Goal: Task Accomplishment & Management: Use online tool/utility

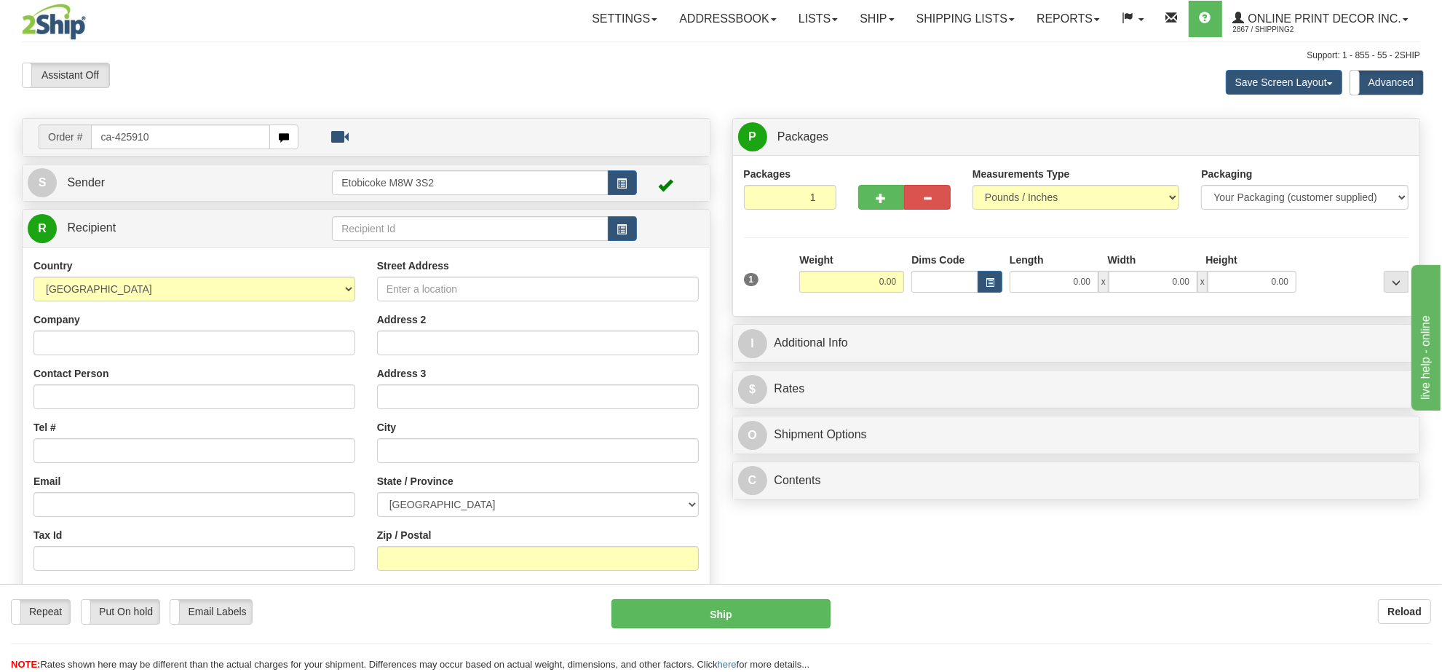
type input "ca-425910"
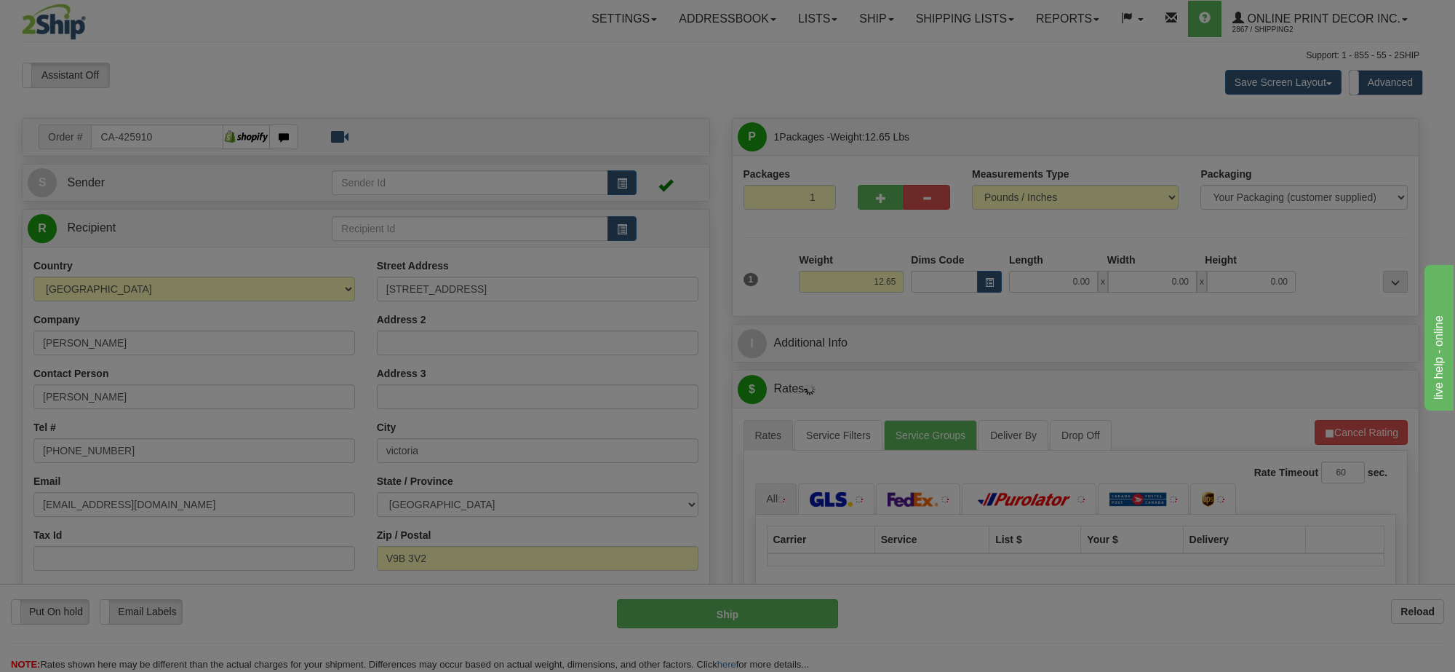
type input "LANGFORD"
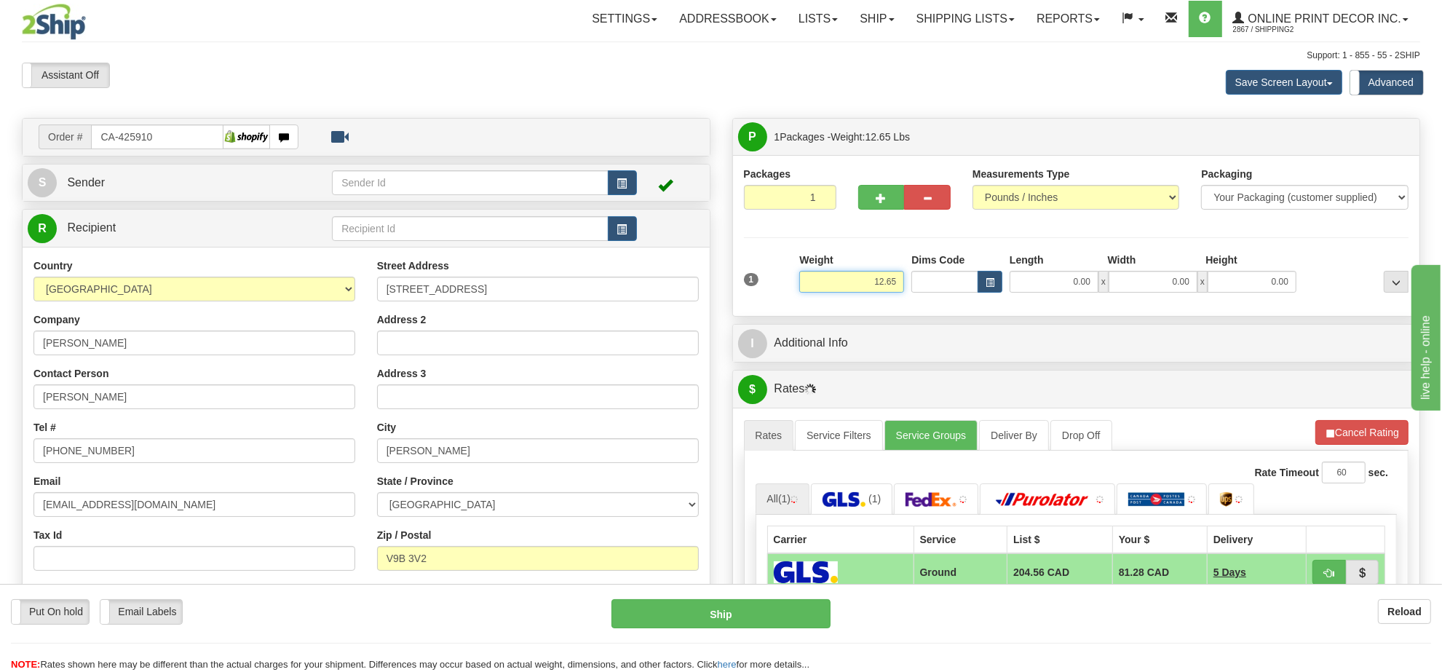
click at [875, 278] on input "12.65" at bounding box center [851, 282] width 105 height 22
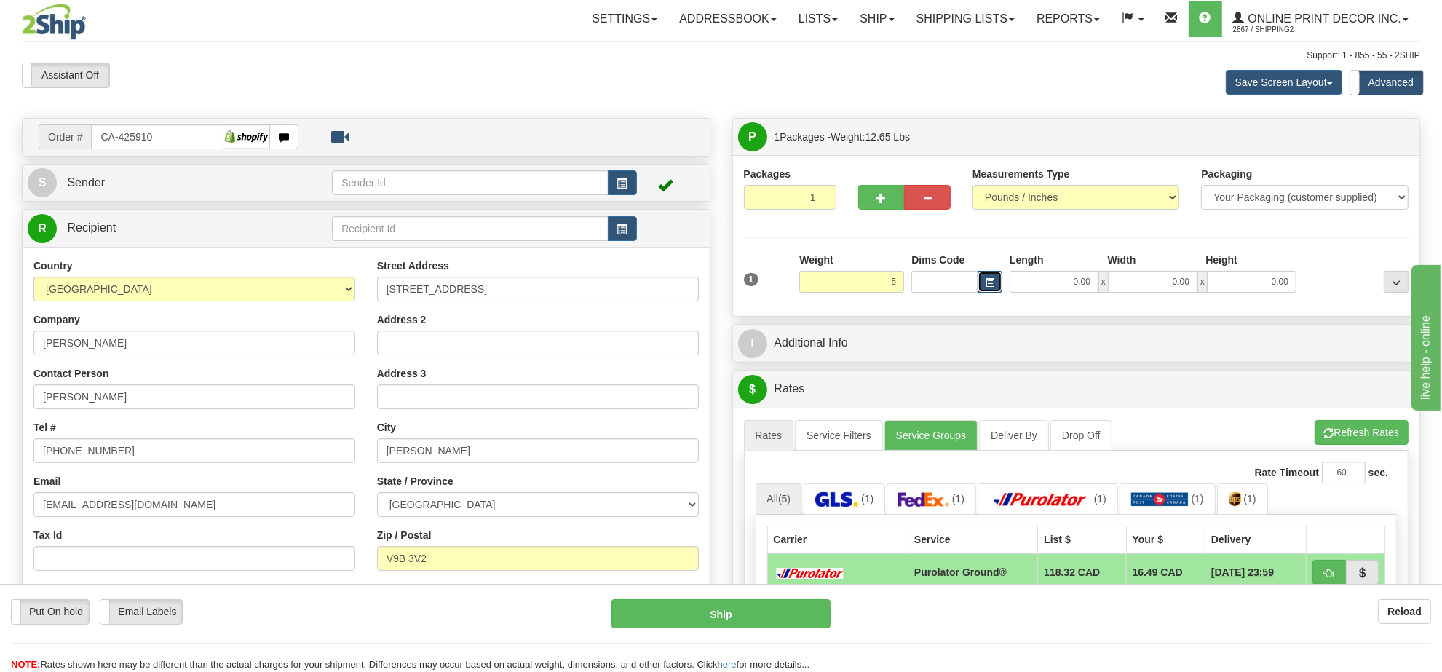
click at [986, 285] on span "button" at bounding box center [989, 283] width 9 height 8
type input "5.00"
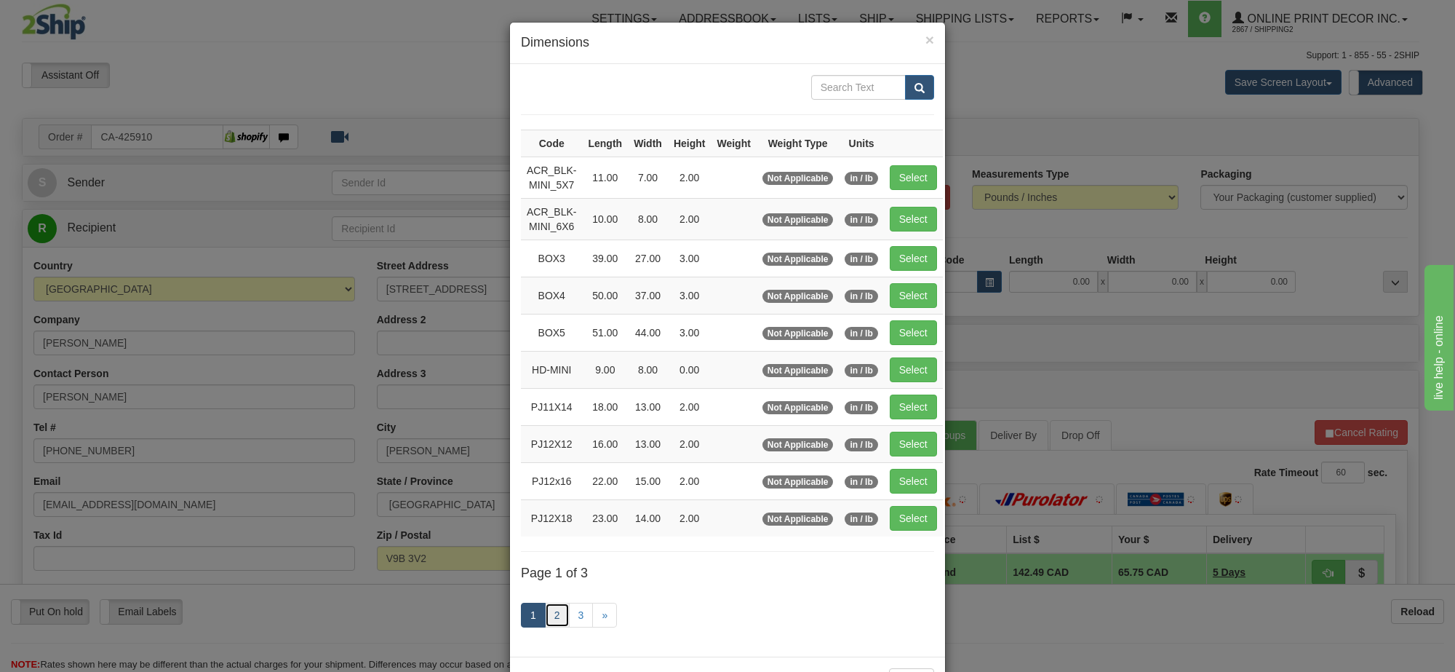
click at [555, 612] on link "2" at bounding box center [557, 615] width 25 height 25
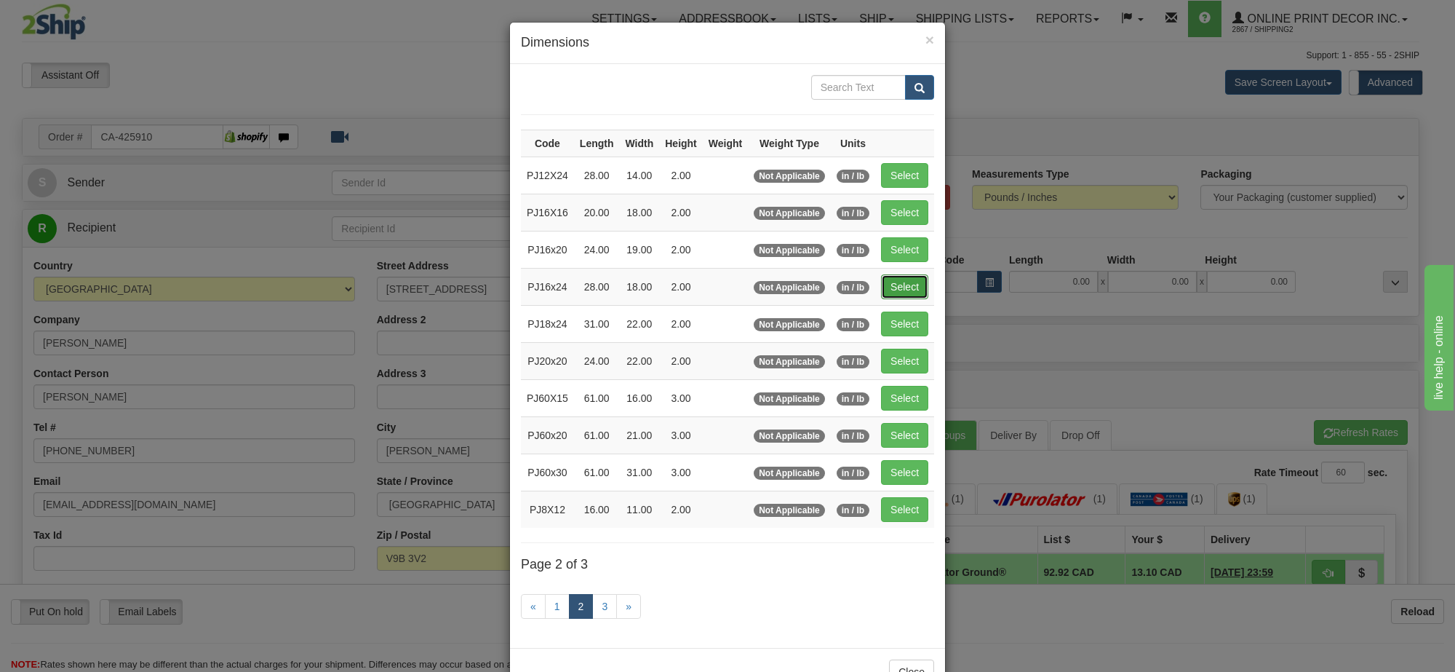
click at [899, 286] on button "Select" at bounding box center [904, 286] width 47 height 25
type input "PJ16x24"
type input "28.00"
type input "18.00"
type input "2.00"
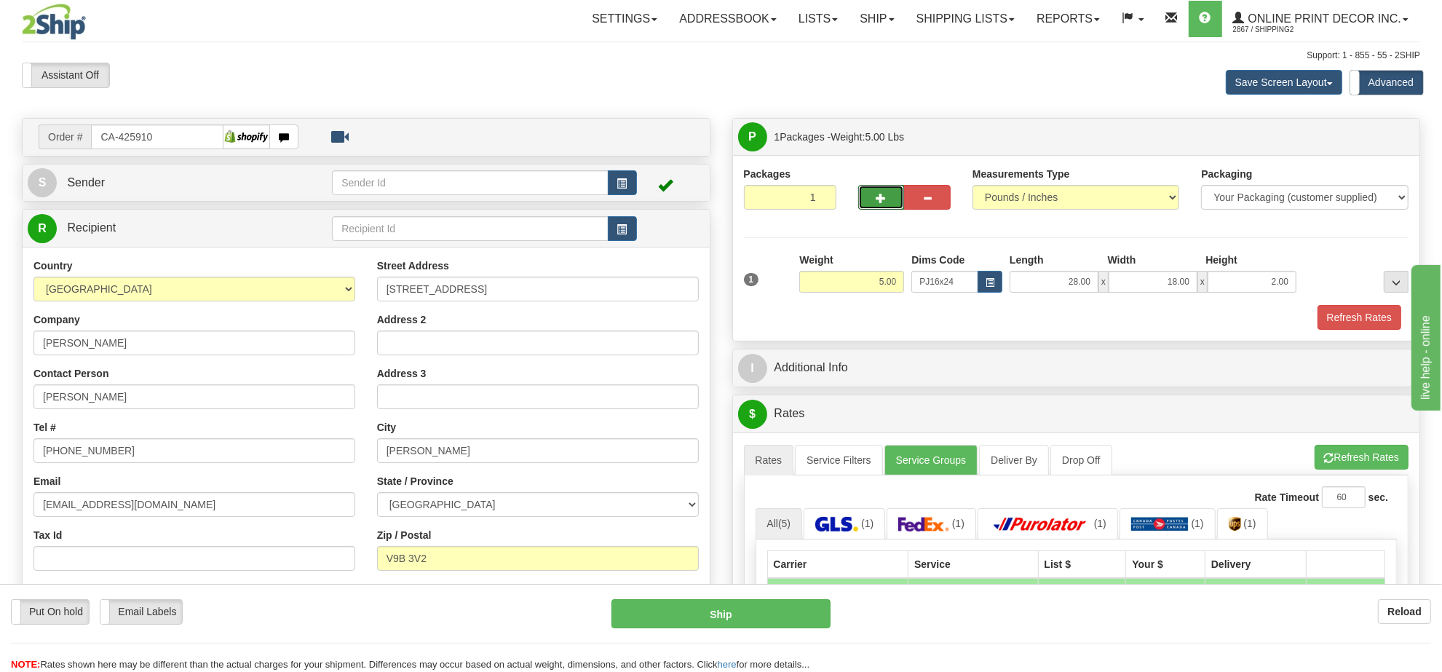
drag, startPoint x: 881, startPoint y: 210, endPoint x: 884, endPoint y: 199, distance: 11.5
click at [883, 202] on button "button" at bounding box center [881, 197] width 47 height 25
radio input "true"
type input "2"
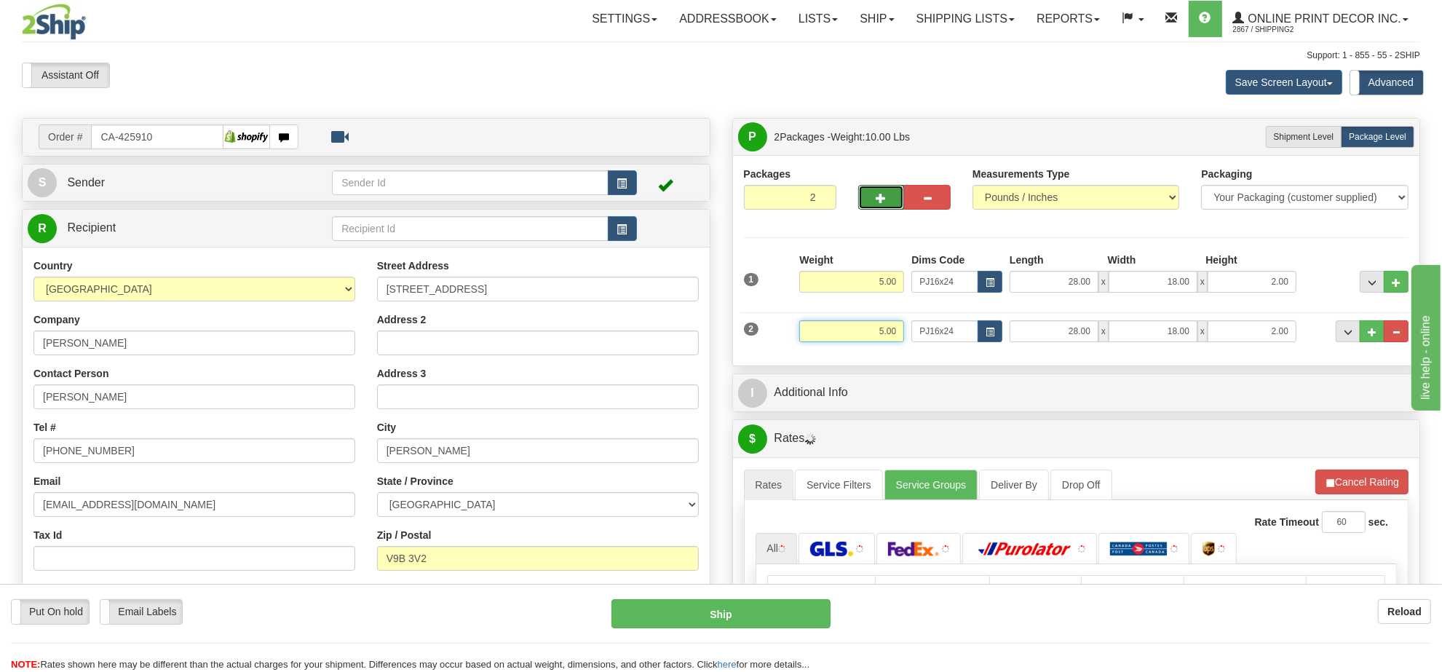
click at [892, 340] on input "5.00" at bounding box center [851, 331] width 105 height 22
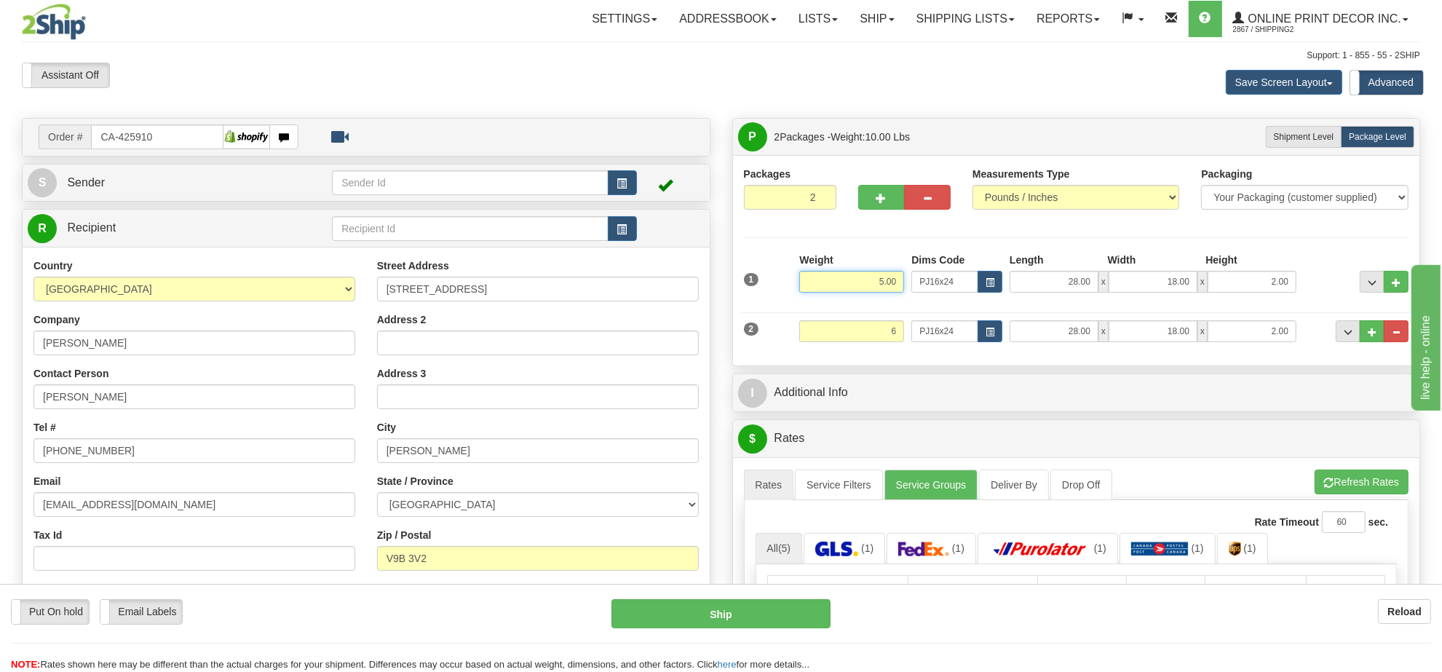
type input "6.00"
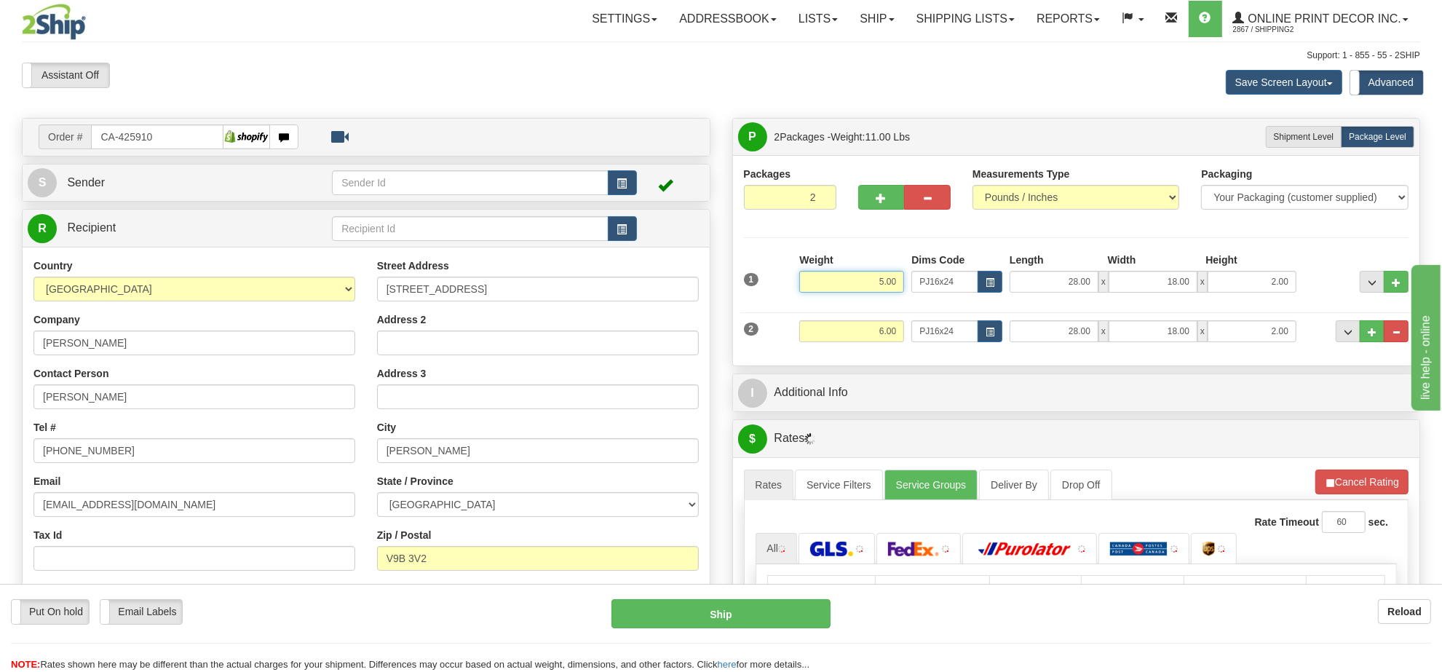
click at [882, 284] on input "5.00" at bounding box center [851, 282] width 105 height 22
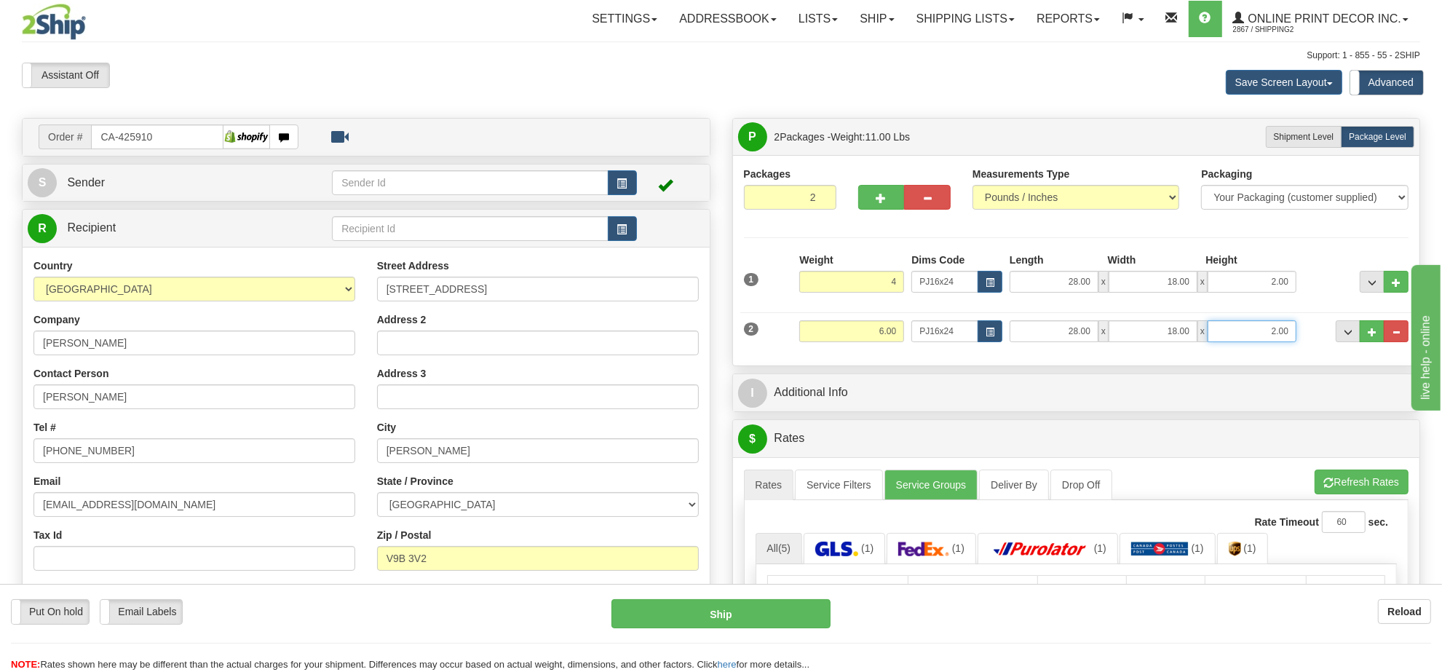
type input "4.00"
click at [1266, 332] on input "2.00" at bounding box center [1251, 331] width 89 height 22
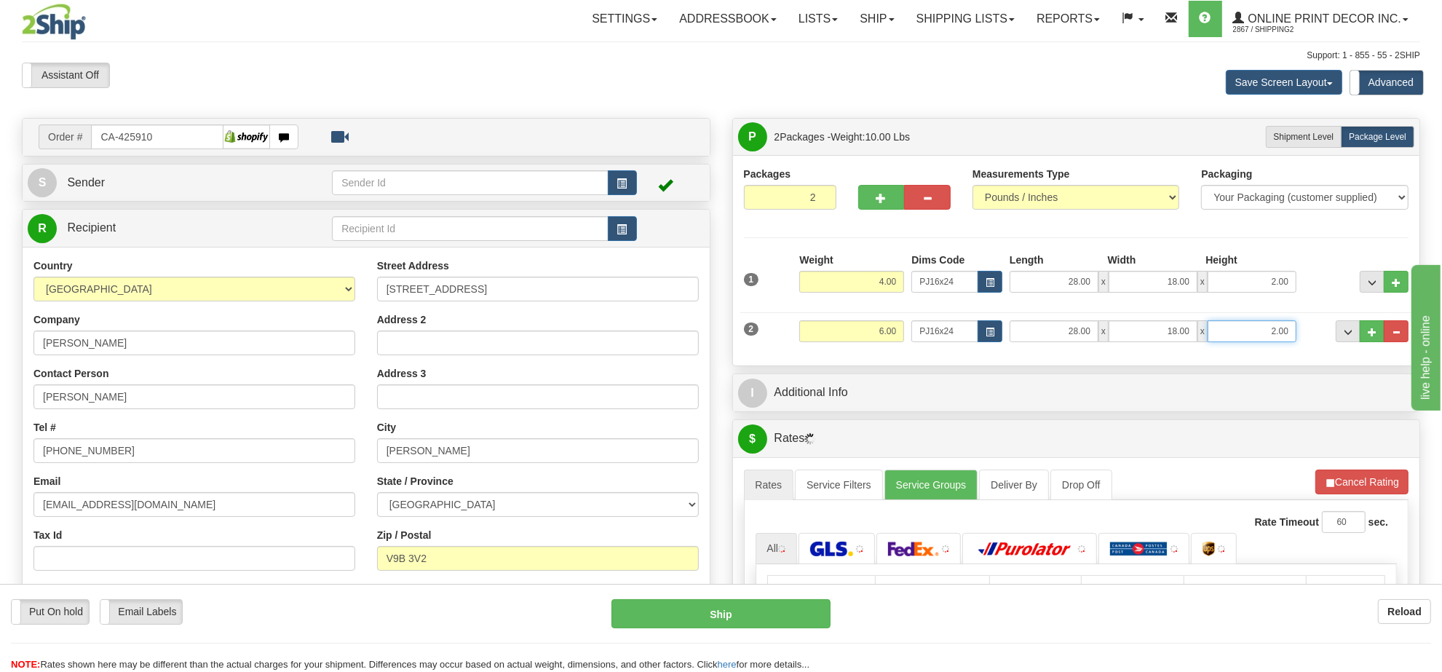
click at [1266, 332] on input "2.00" at bounding box center [1251, 331] width 89 height 22
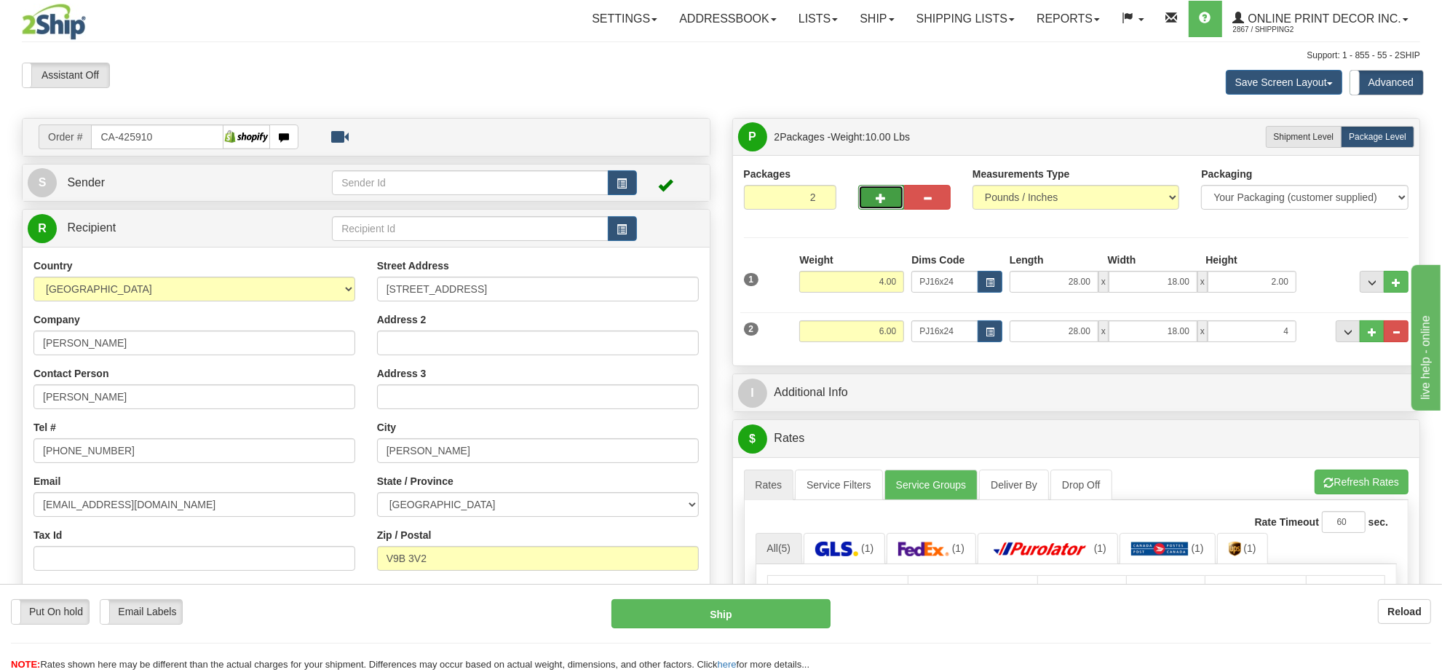
type input "4.00"
click at [881, 206] on button "button" at bounding box center [881, 197] width 47 height 25
type input "3"
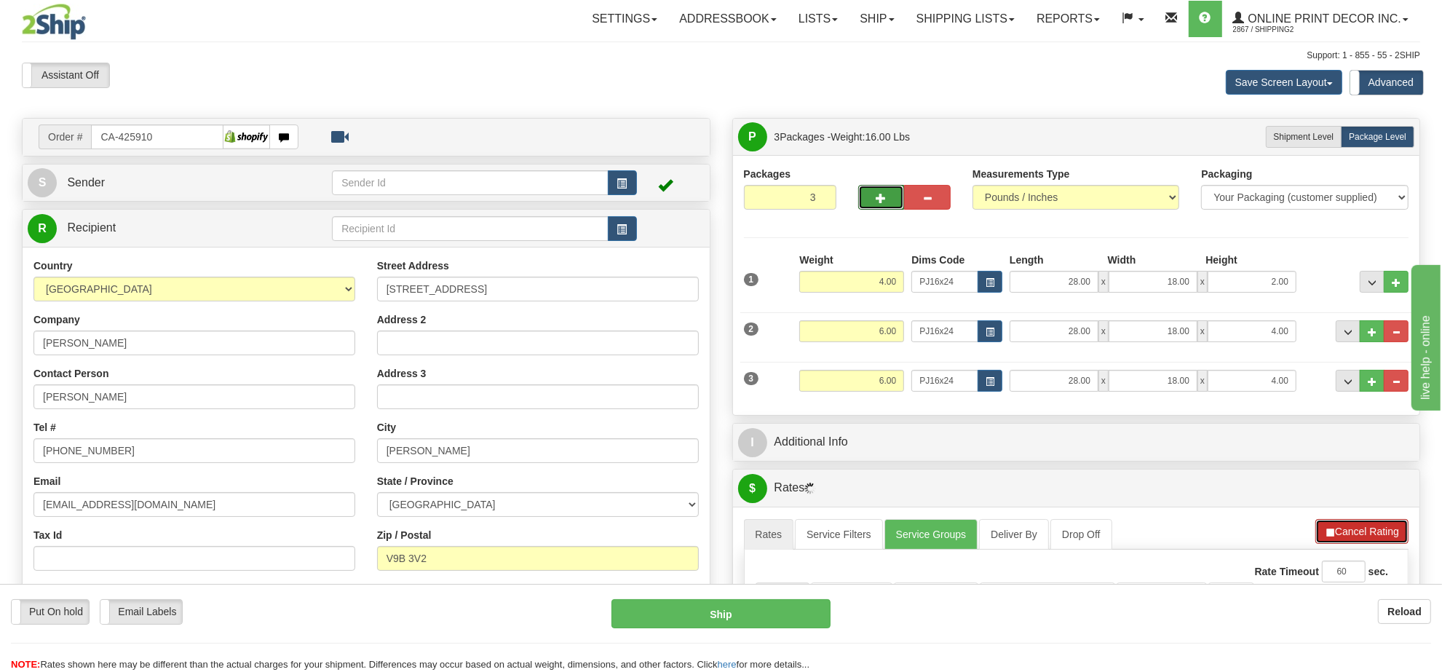
click at [1362, 528] on button "Cancel Rating" at bounding box center [1361, 531] width 93 height 25
click at [1362, 528] on button "Refresh Rates" at bounding box center [1361, 531] width 94 height 25
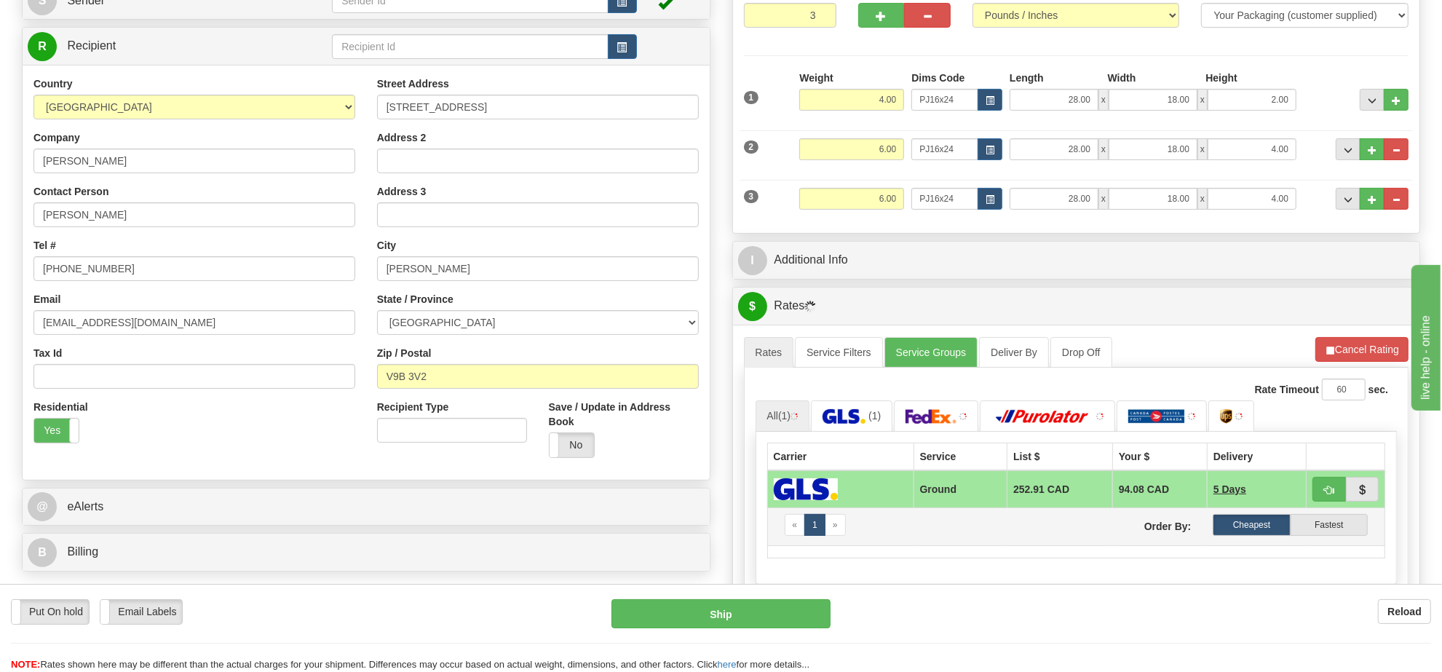
scroll to position [273, 0]
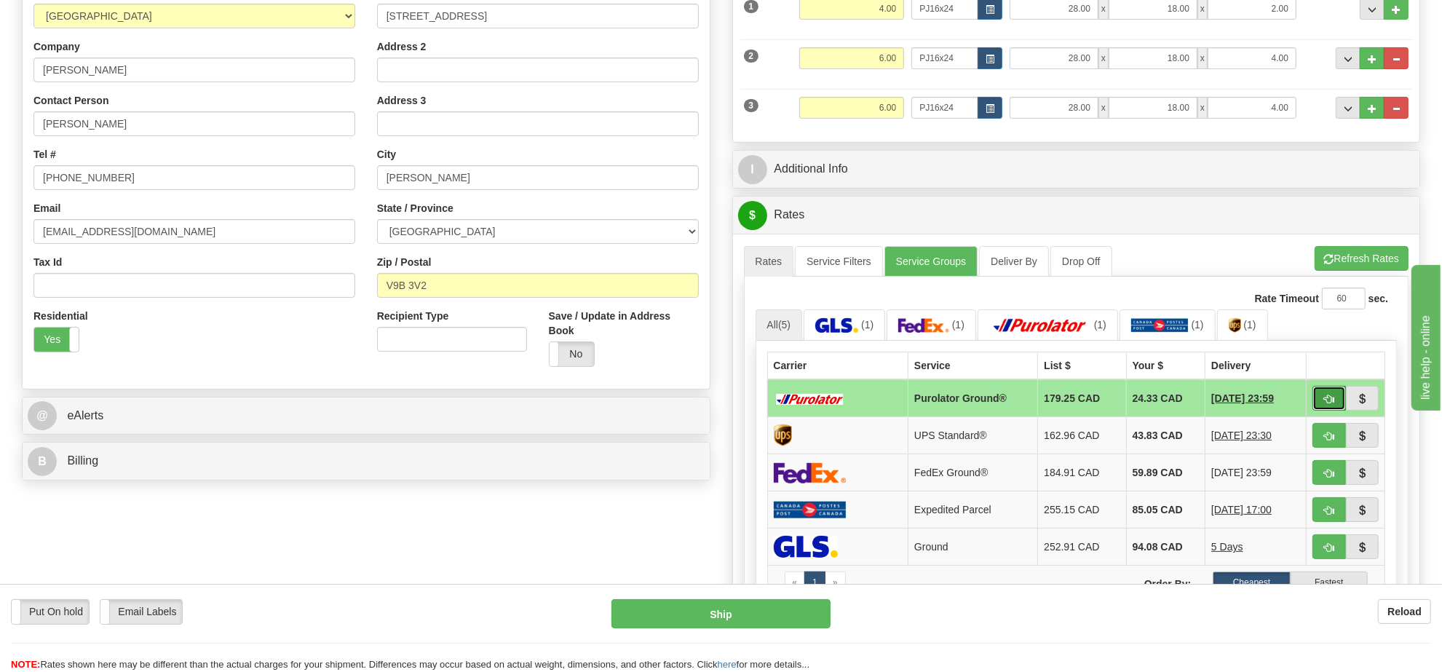
click at [1326, 401] on span "button" at bounding box center [1329, 398] width 10 height 9
type input "260"
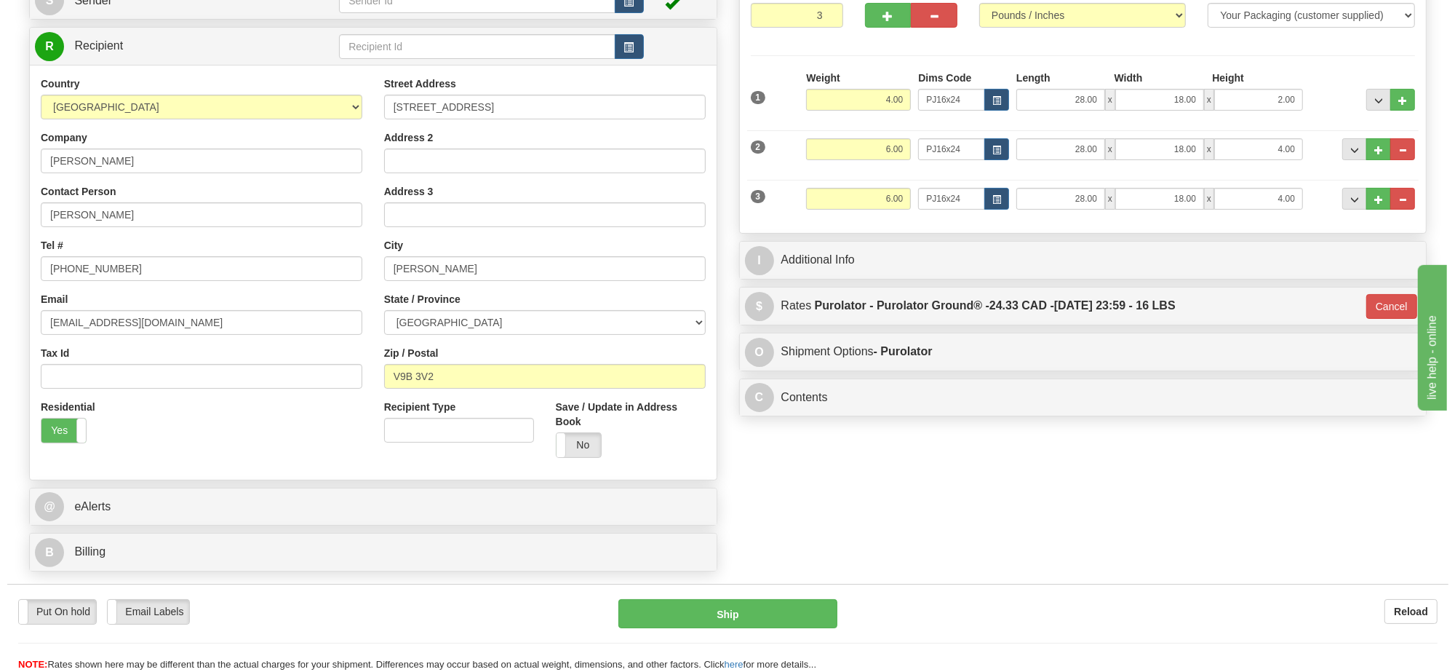
scroll to position [91, 0]
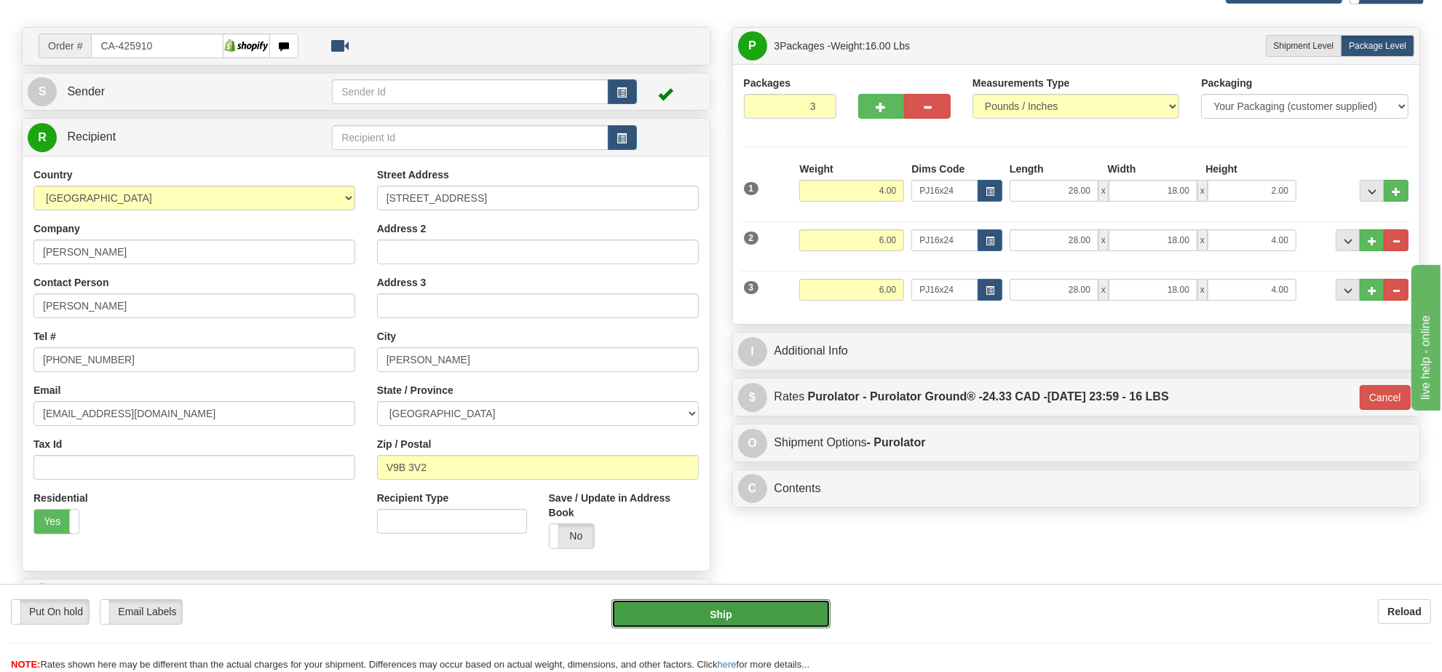
click at [759, 613] on button "Ship" at bounding box center [720, 613] width 218 height 29
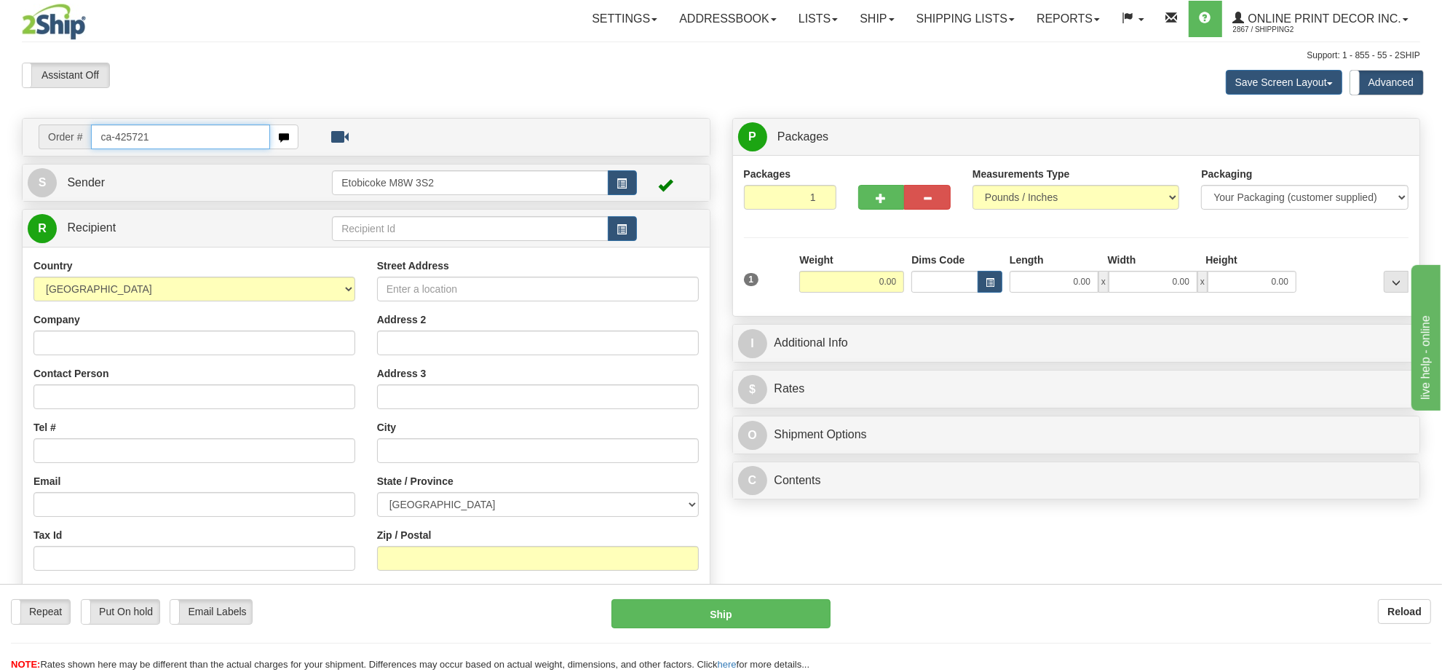
type input "ca-425721"
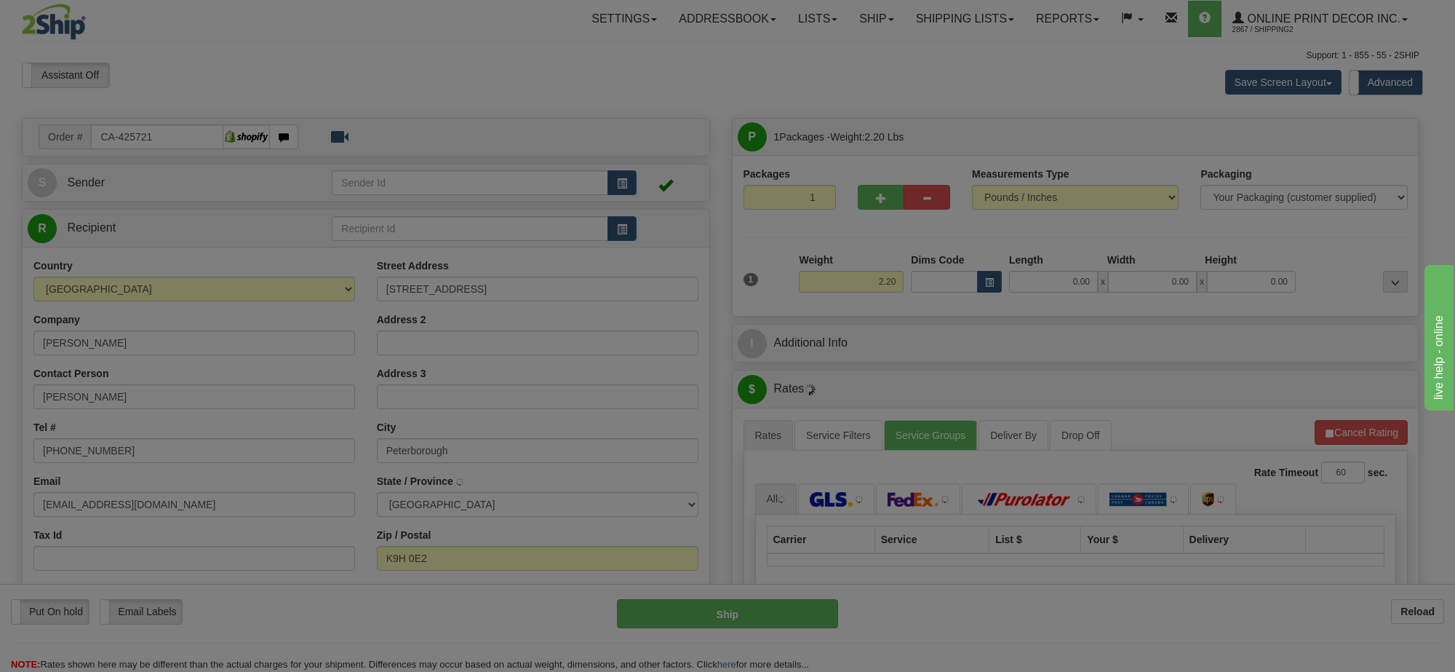
type input "PETERBOROUGH"
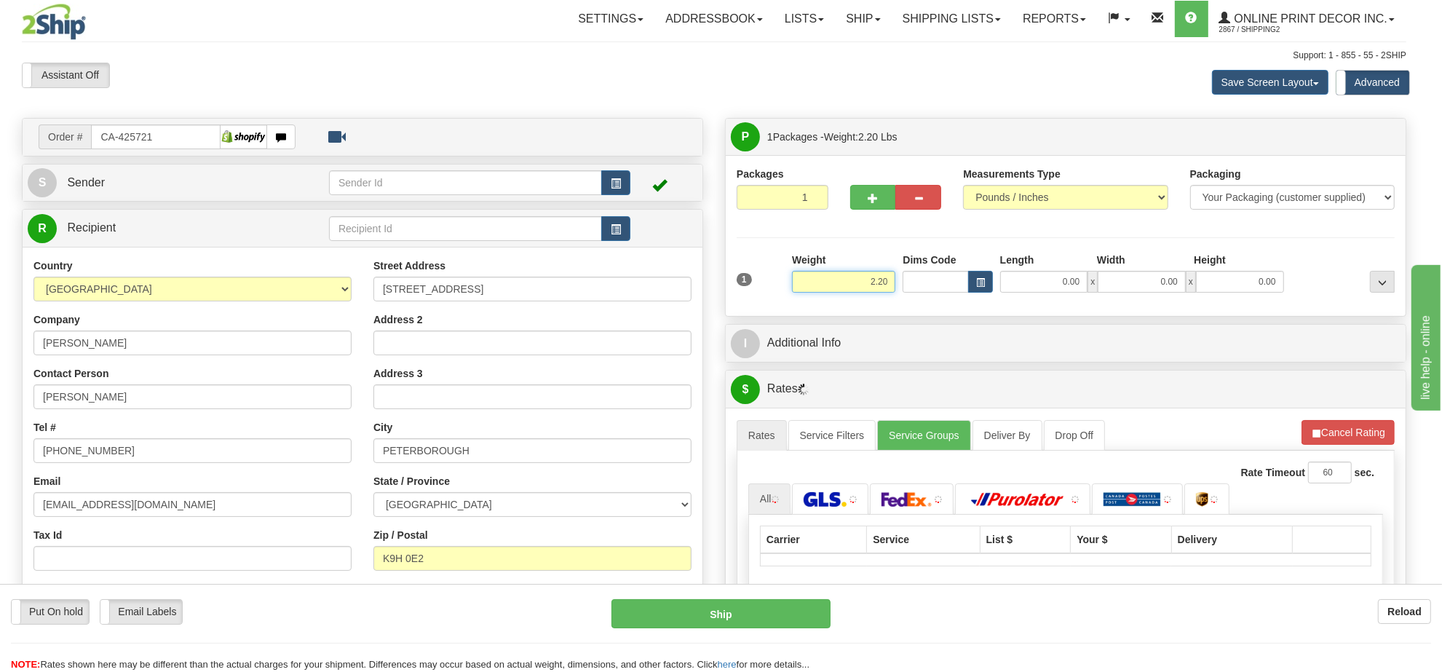
click at [885, 286] on input "2.20" at bounding box center [843, 282] width 103 height 22
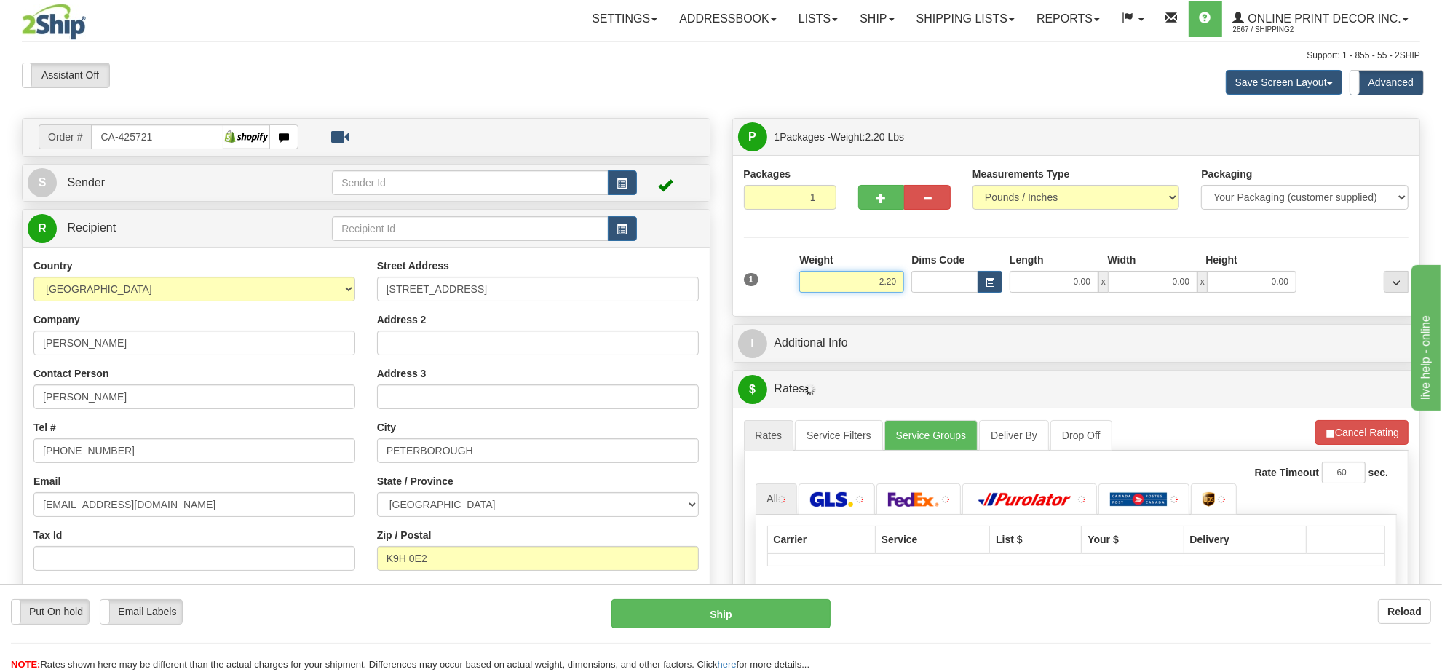
click at [885, 286] on input "2.20" at bounding box center [851, 282] width 105 height 22
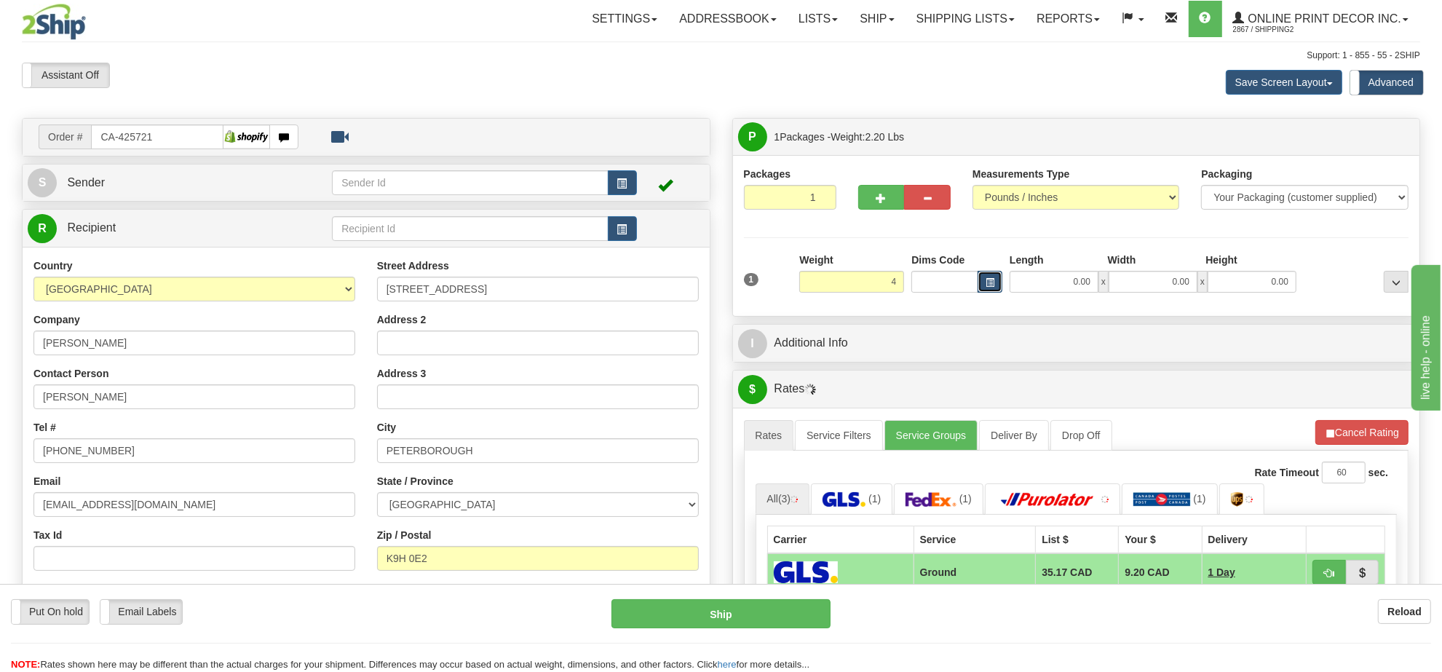
type input "4.00"
click at [1001, 280] on button "button" at bounding box center [989, 282] width 25 height 22
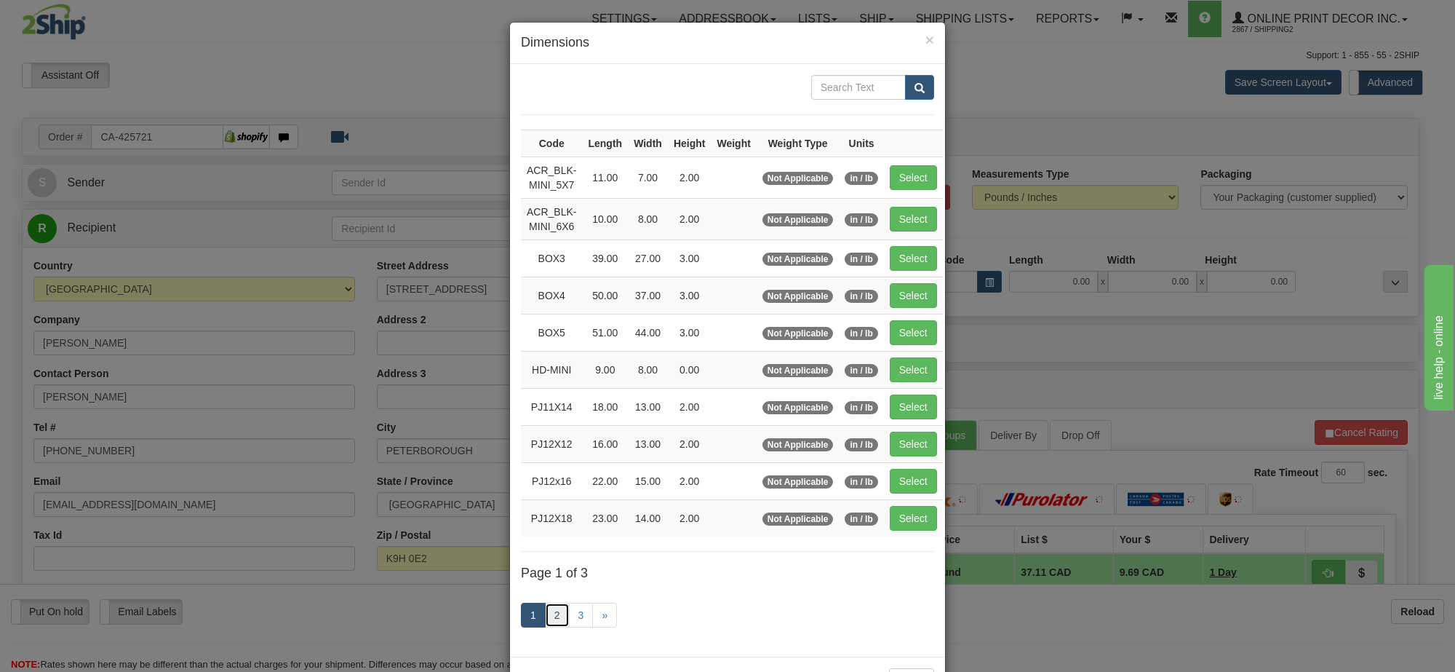
drag, startPoint x: 550, startPoint y: 628, endPoint x: 608, endPoint y: 547, distance: 99.7
click at [551, 627] on link "2" at bounding box center [557, 615] width 25 height 25
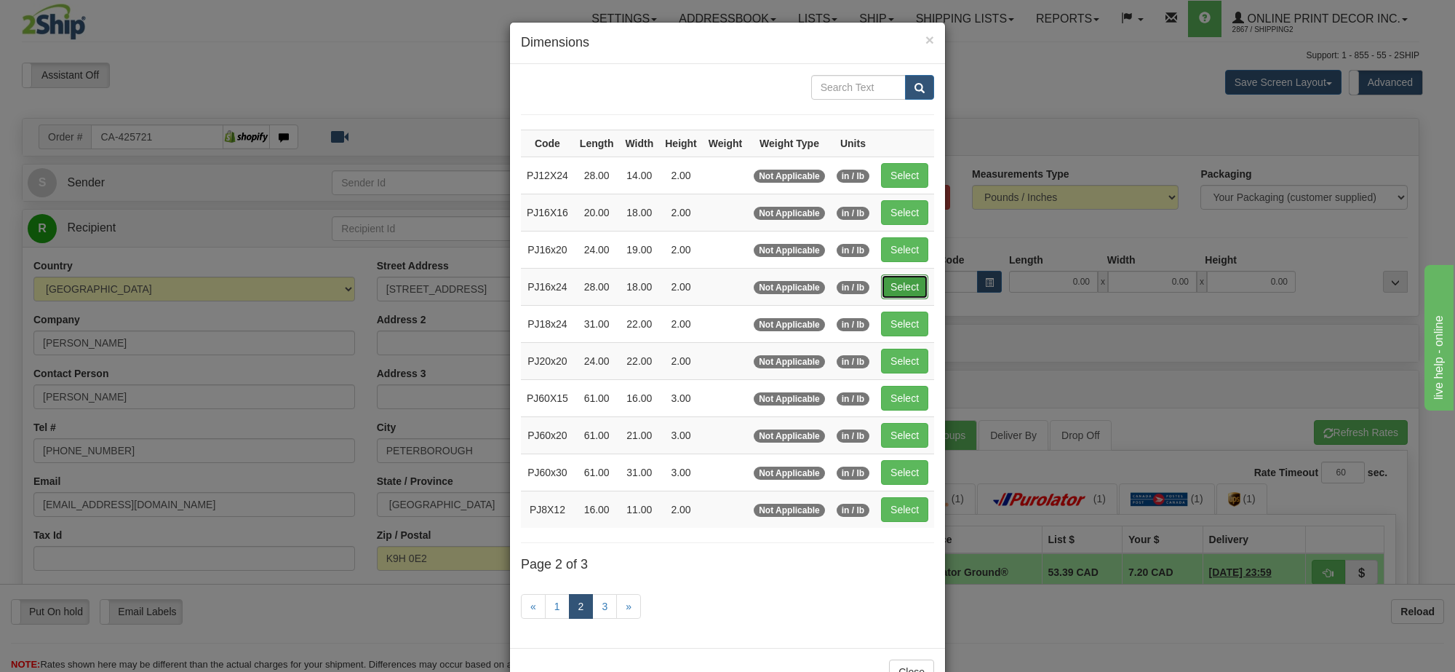
click at [896, 293] on button "Select" at bounding box center [904, 286] width 47 height 25
type input "PJ16x24"
type input "28.00"
type input "18.00"
type input "2.00"
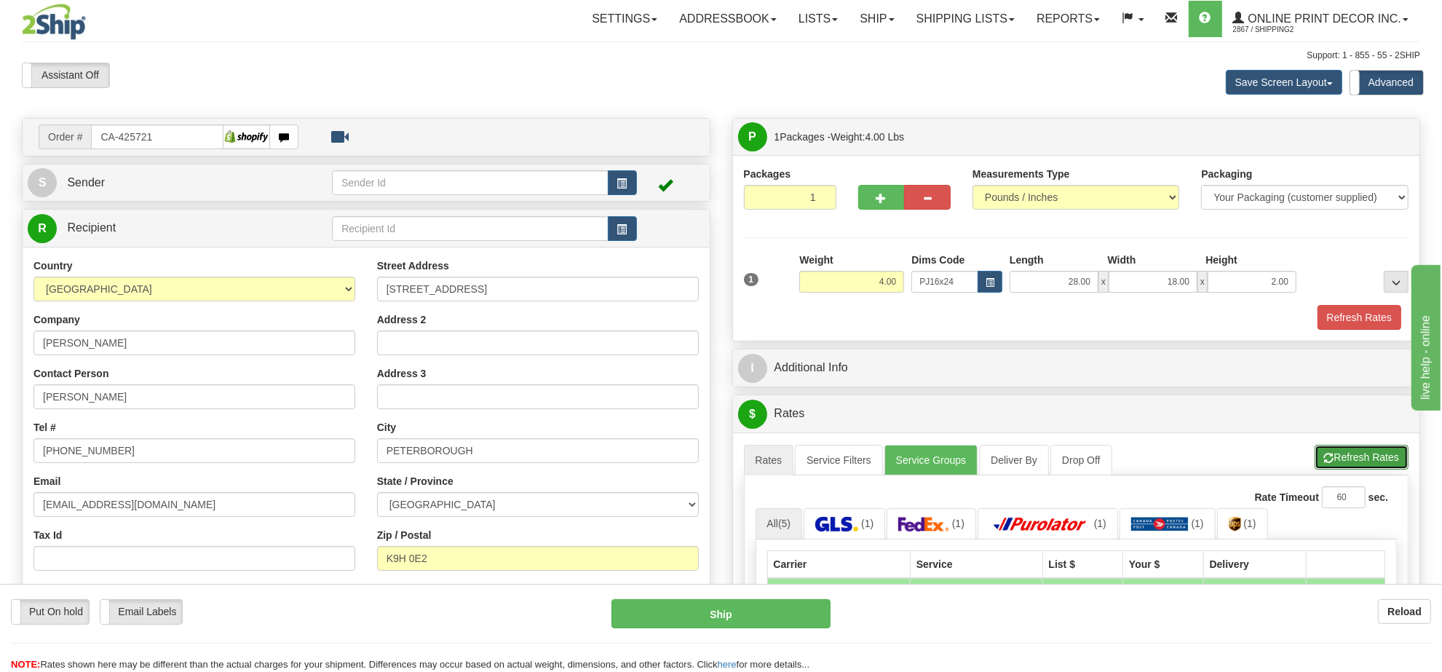
click at [1379, 451] on button "Refresh Rates" at bounding box center [1361, 457] width 94 height 25
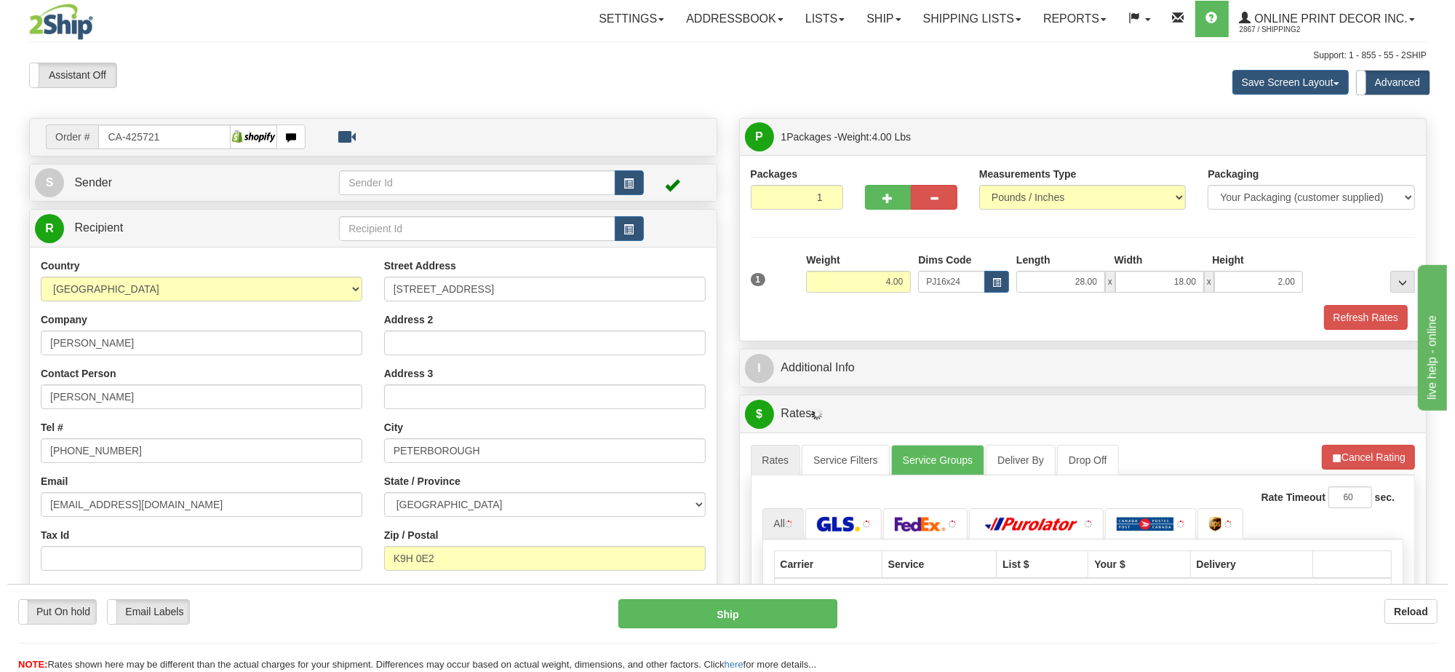
scroll to position [182, 0]
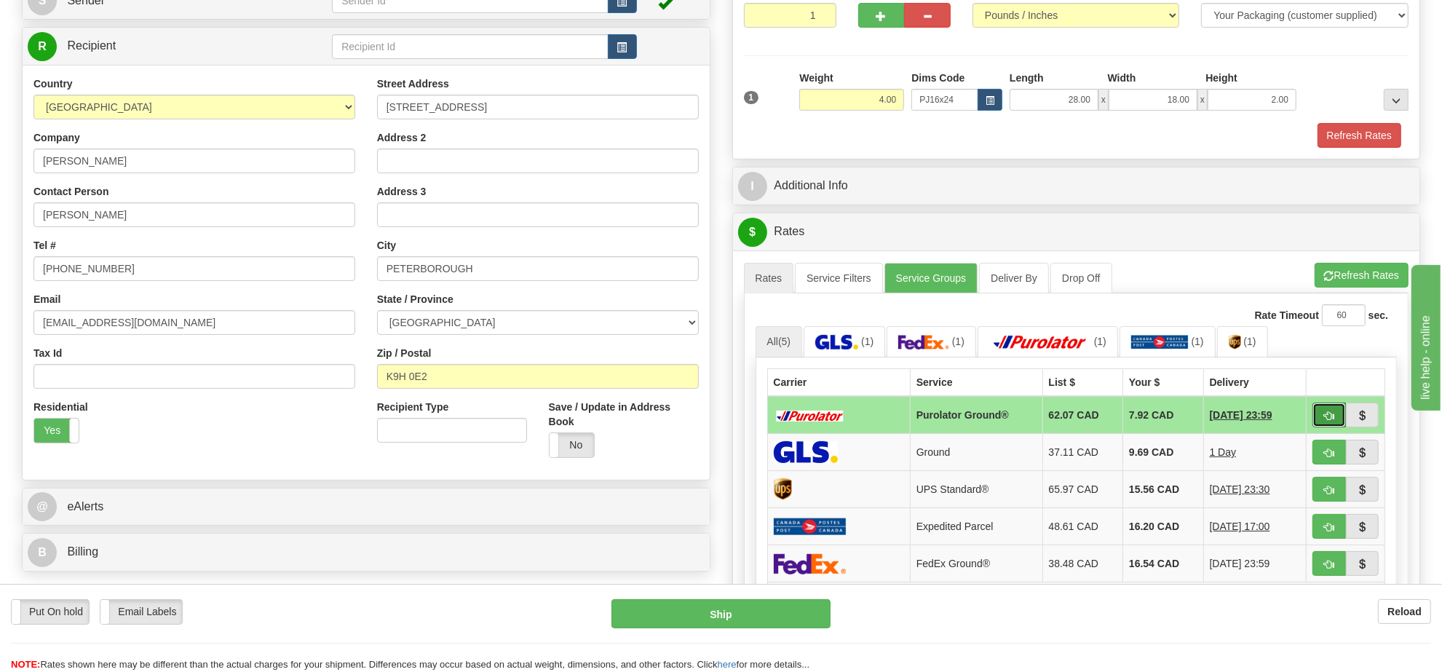
click at [1332, 421] on span "button" at bounding box center [1329, 415] width 10 height 9
type input "260"
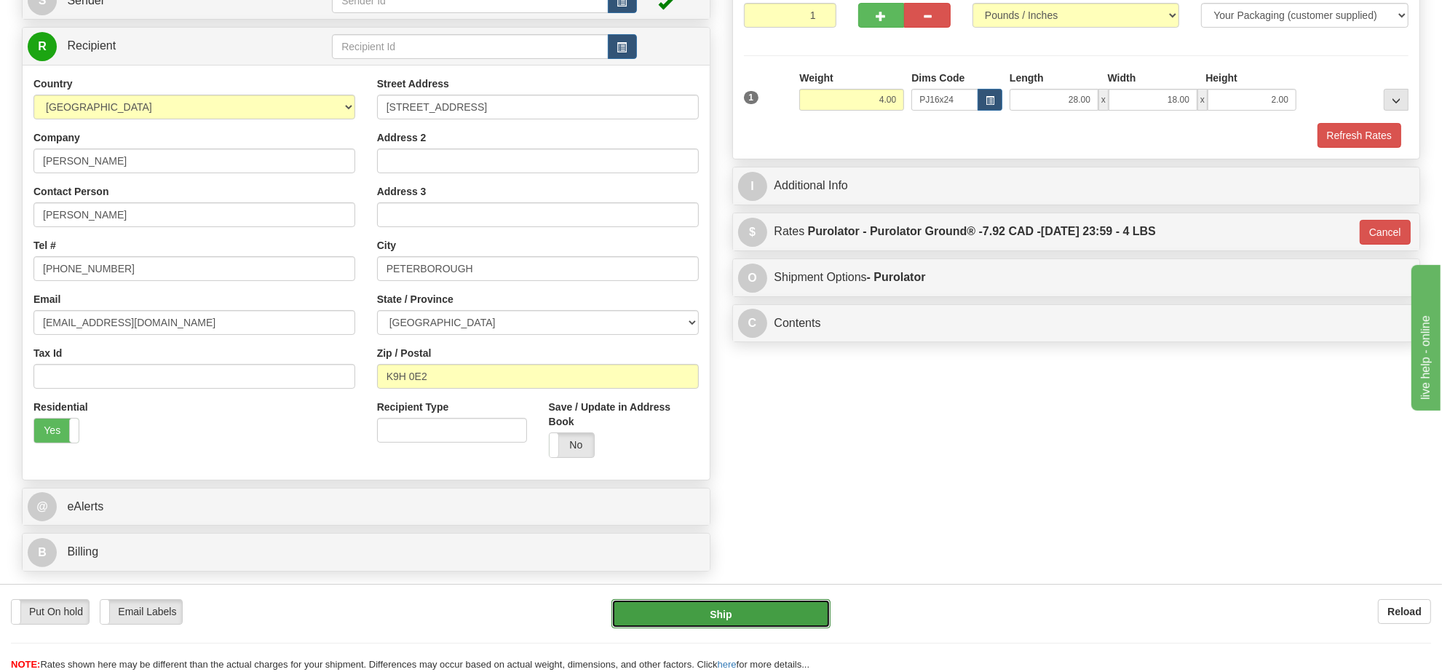
click at [795, 623] on button "Ship" at bounding box center [720, 613] width 218 height 29
